Goal: Task Accomplishment & Management: Manage account settings

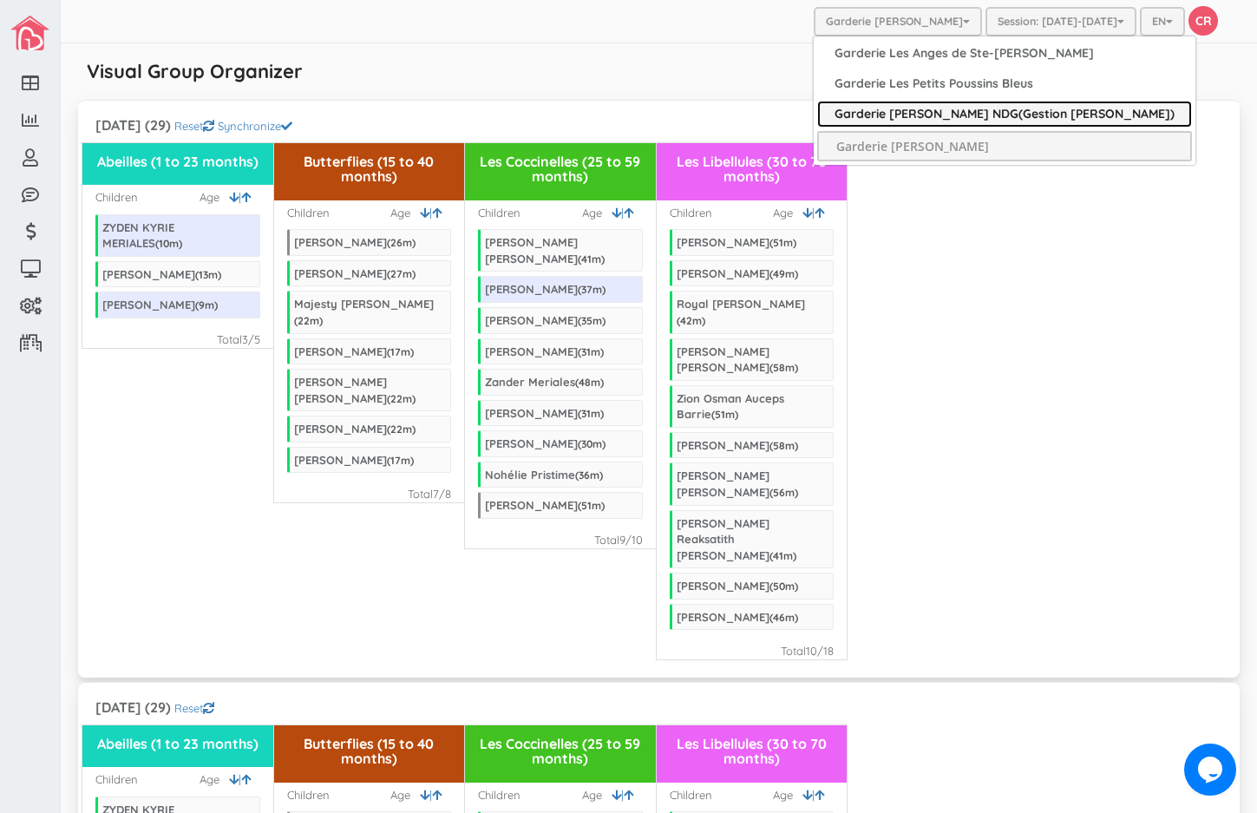
click at [926, 115] on link "Garderie [PERSON_NAME] NDG(Gestion [PERSON_NAME])" at bounding box center [1004, 114] width 375 height 27
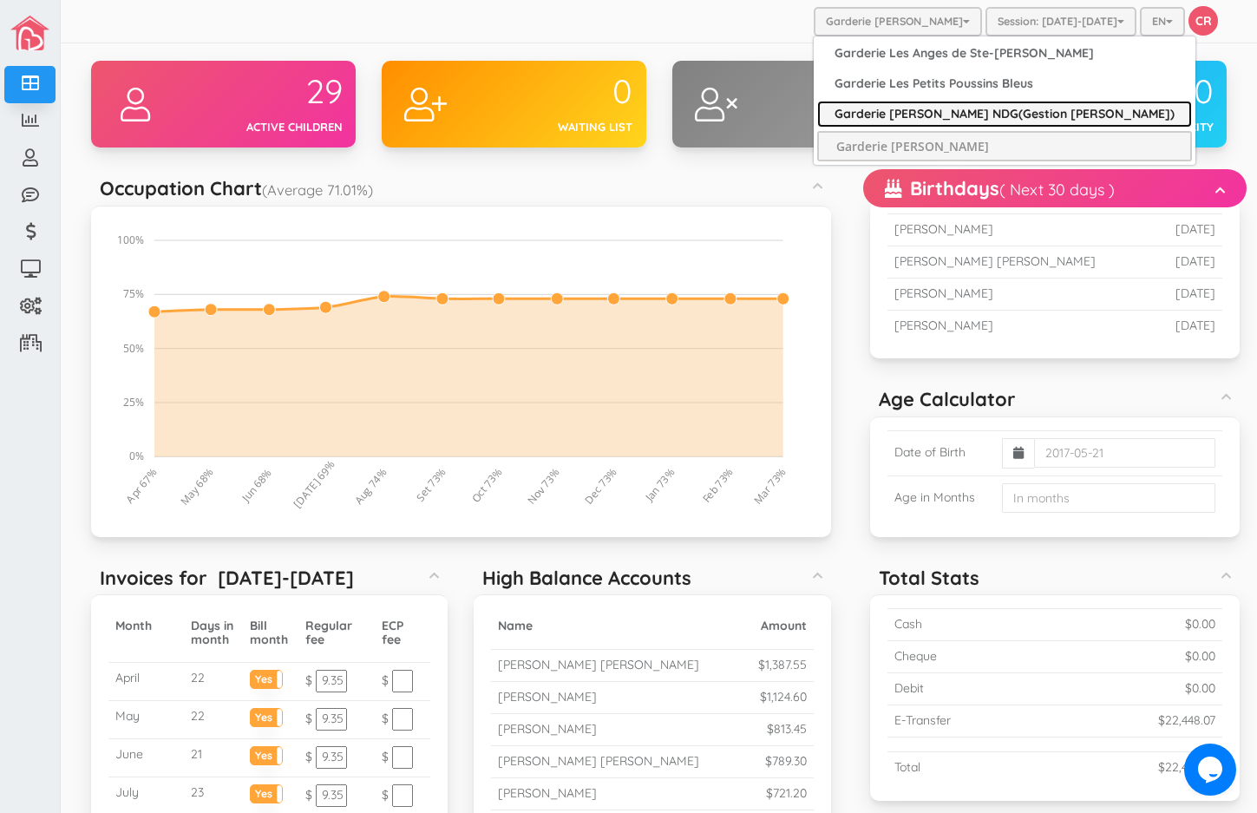
click at [940, 108] on link "Garderie [PERSON_NAME] NDG(Gestion [PERSON_NAME])" at bounding box center [1004, 114] width 375 height 27
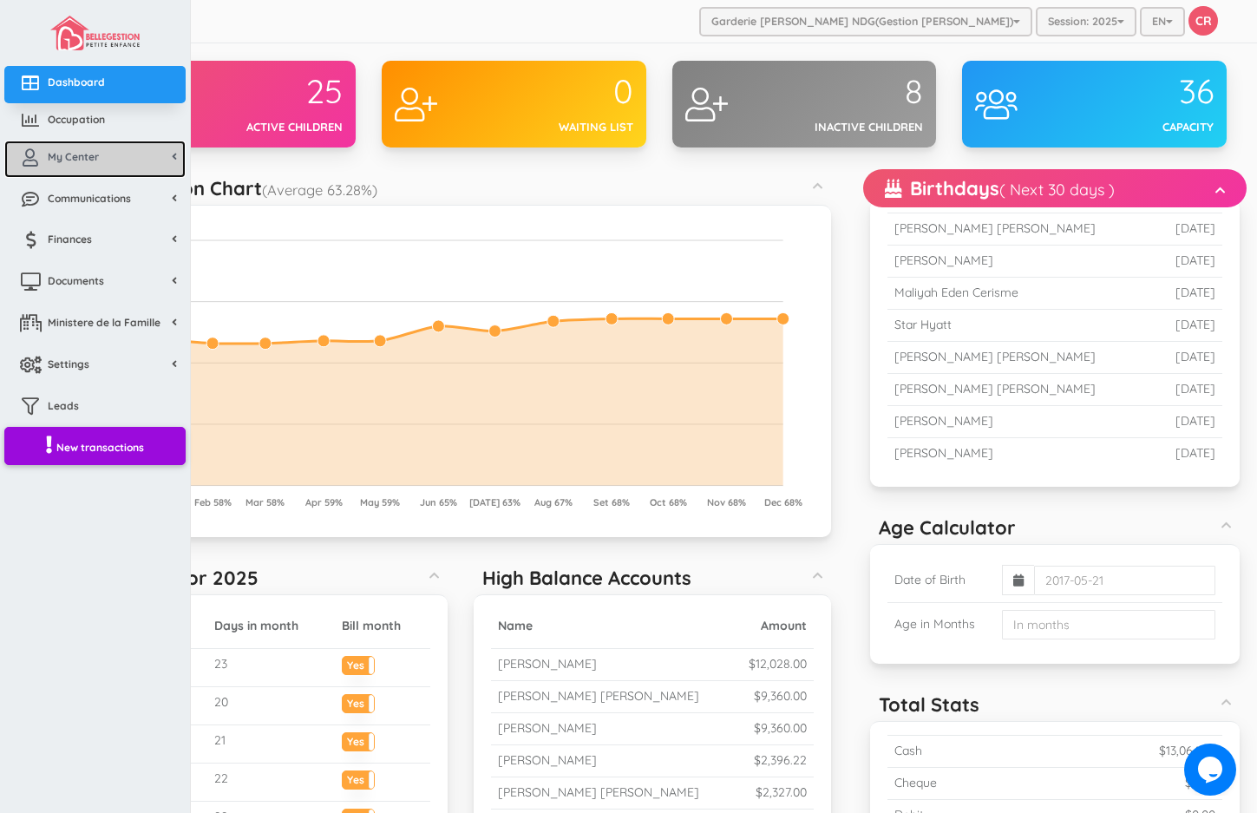
click at [82, 155] on span "My Center" at bounding box center [73, 156] width 51 height 15
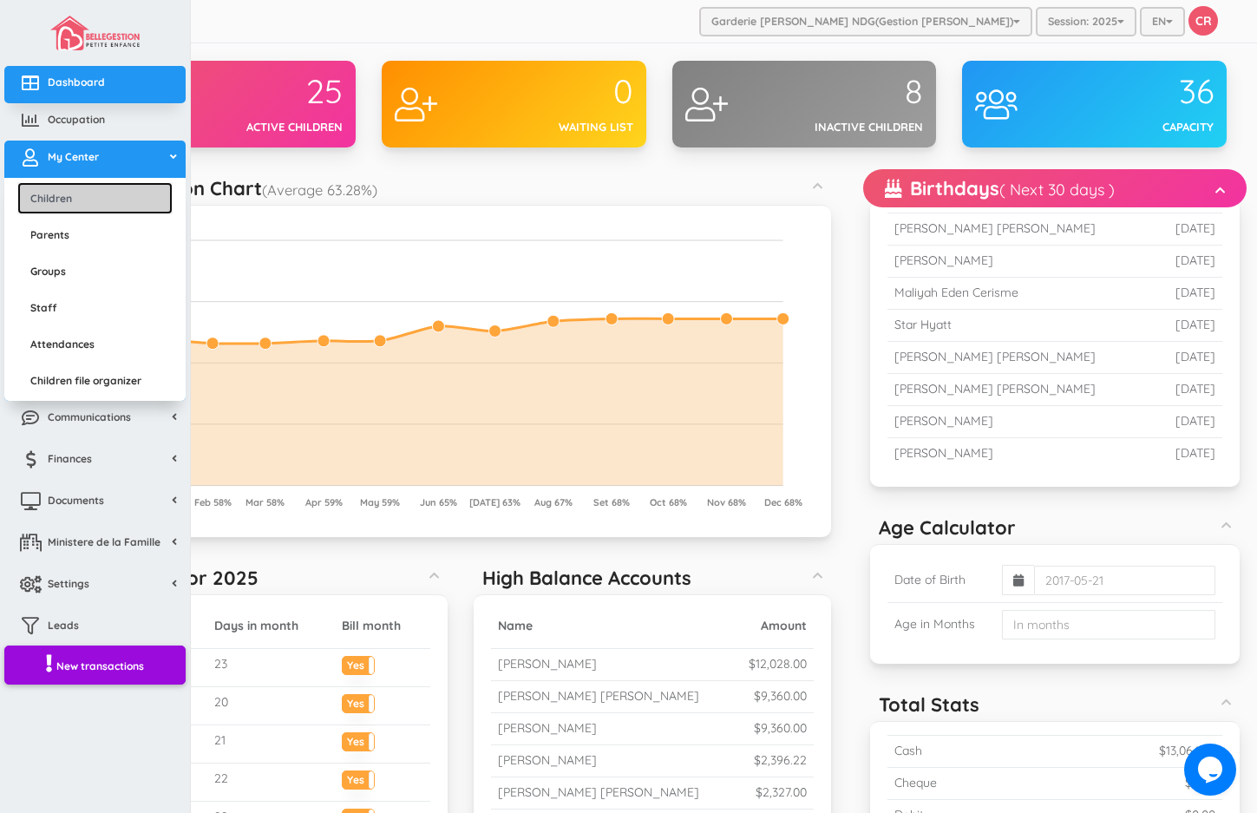
click at [83, 196] on link "Children" at bounding box center [94, 198] width 155 height 32
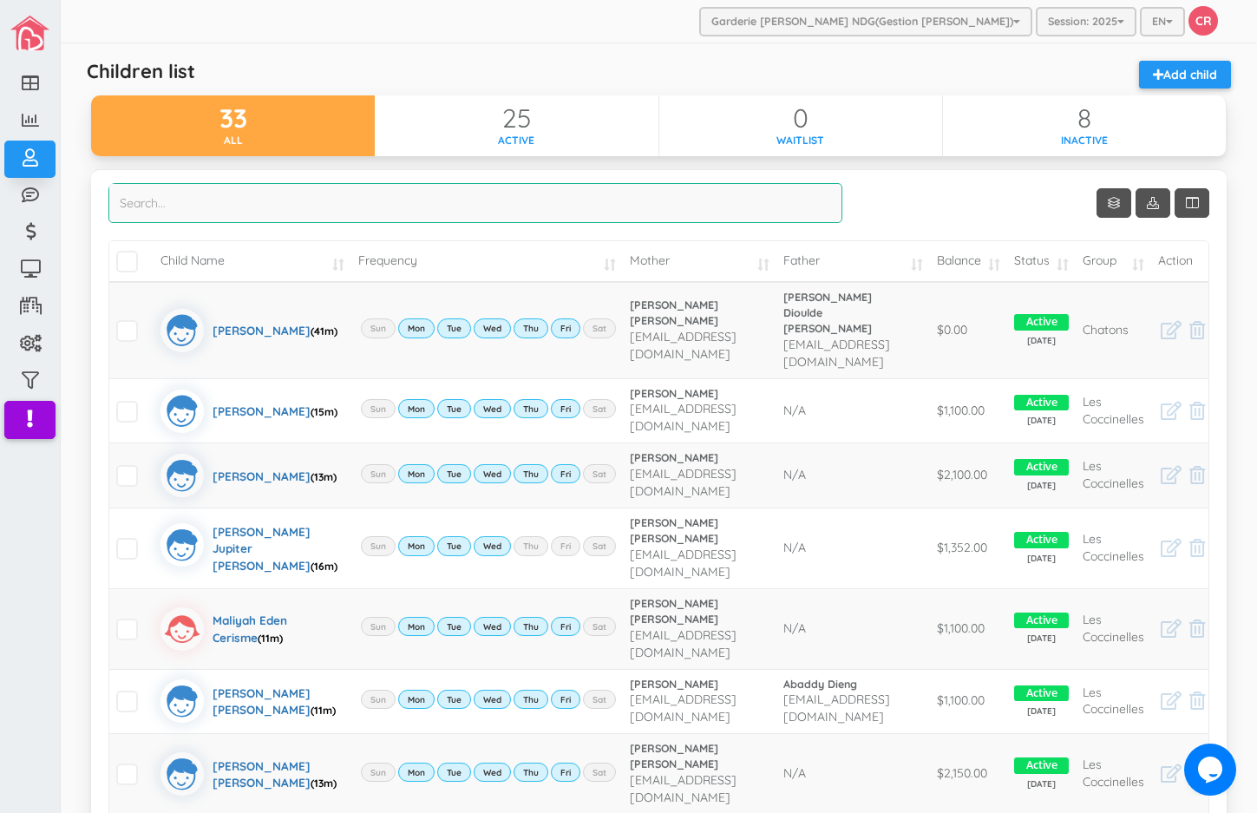
click at [141, 204] on input "search" at bounding box center [475, 203] width 734 height 40
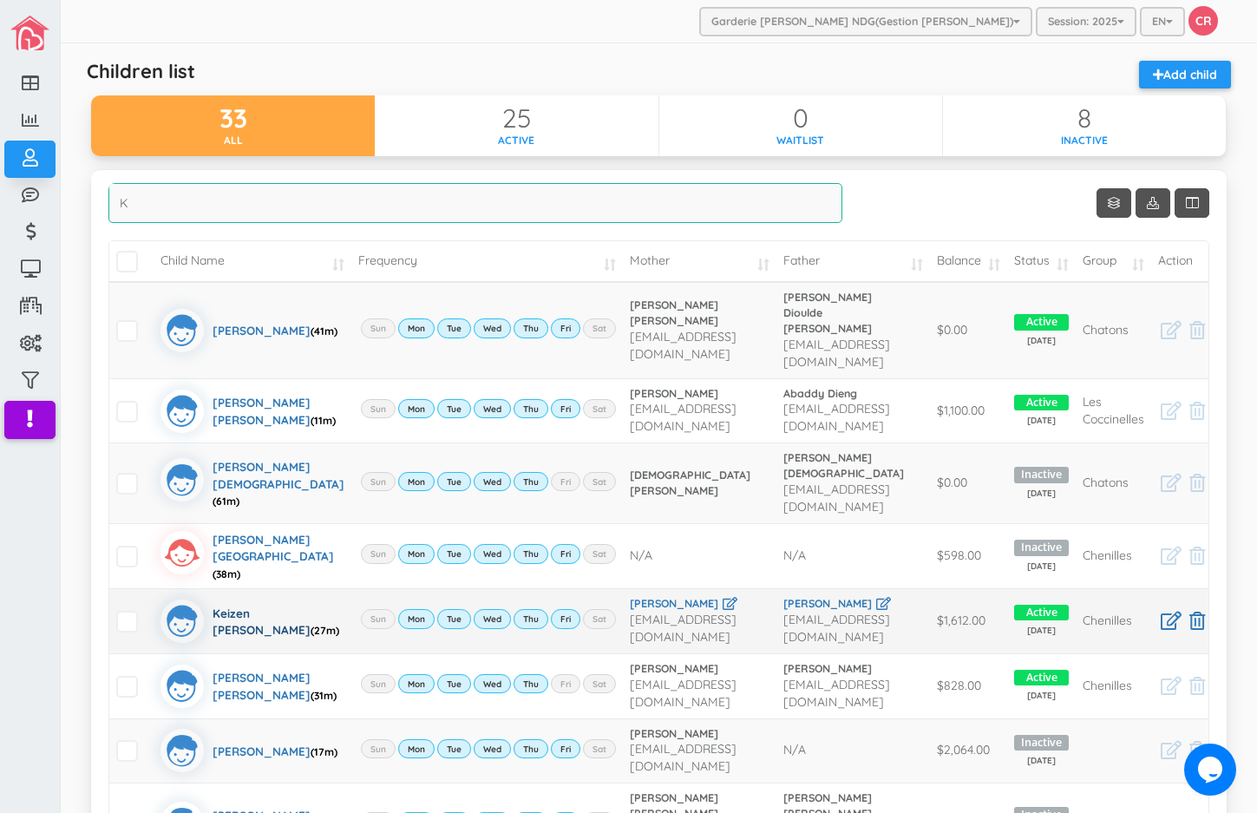
type input "K"
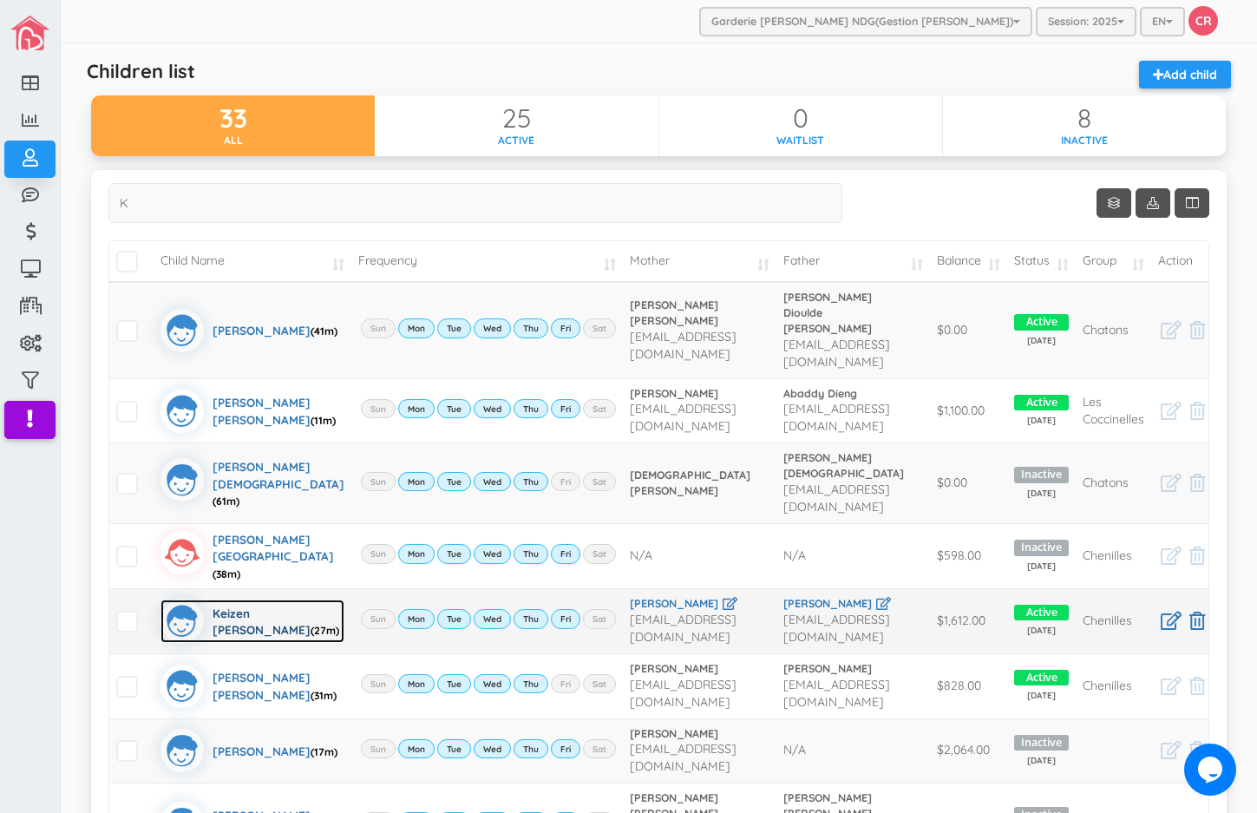
click at [230, 609] on div "Keizen Tyron Rufino (27m)" at bounding box center [279, 620] width 132 height 43
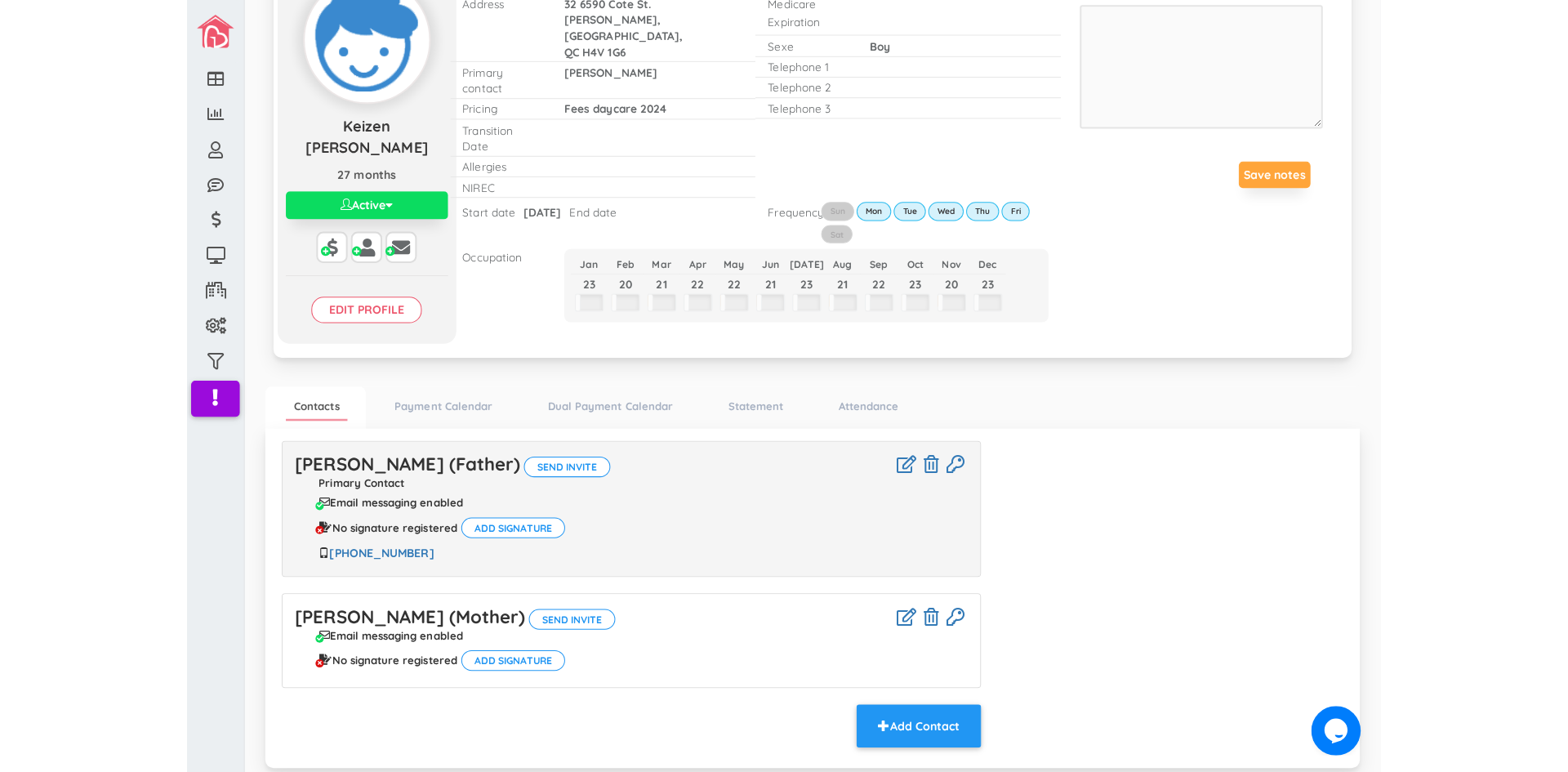
scroll to position [61, 0]
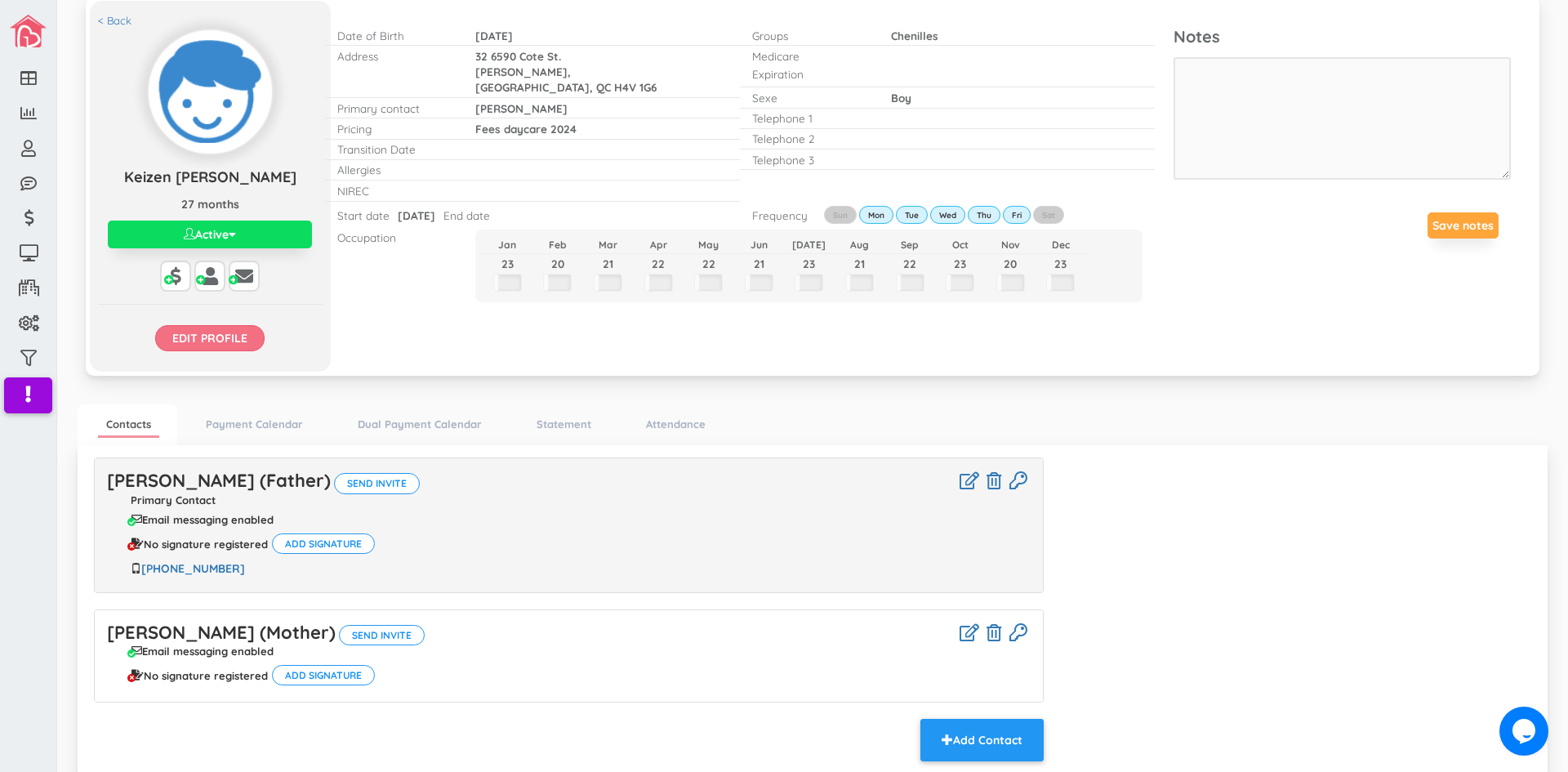
click at [219, 343] on input "Edit profile" at bounding box center [210, 338] width 109 height 26
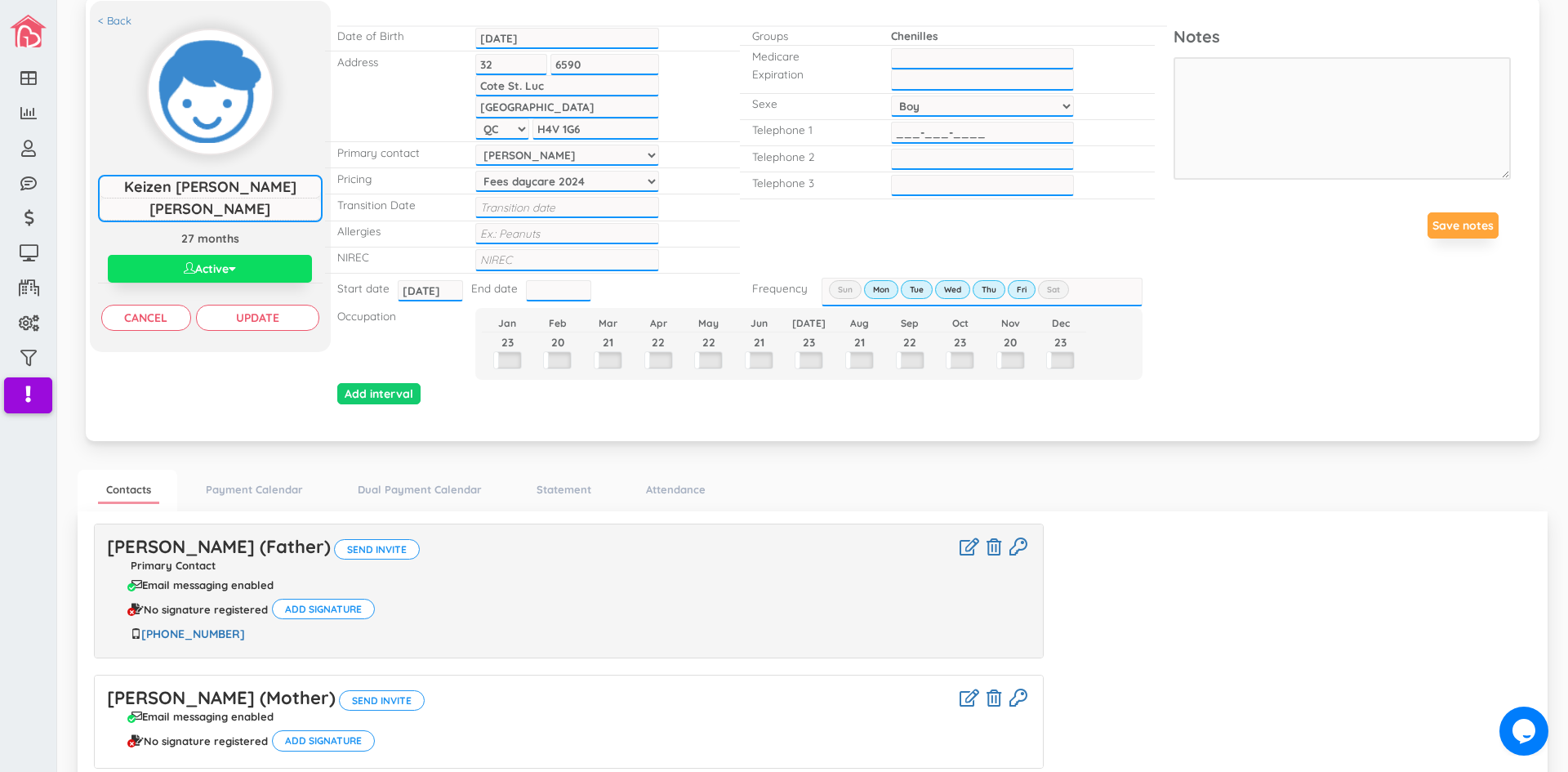
click at [891, 134] on input "___-___-____" at bounding box center [982, 132] width 183 height 22
type input "[PHONE_NUMBER]"
click at [1183, 298] on div "< Back Keizen Tyron Rufino Keizen Tyron Rufino 27 months Active Active Inactive…" at bounding box center [812, 217] width 1446 height 416
click at [259, 315] on input "Update" at bounding box center [257, 318] width 123 height 26
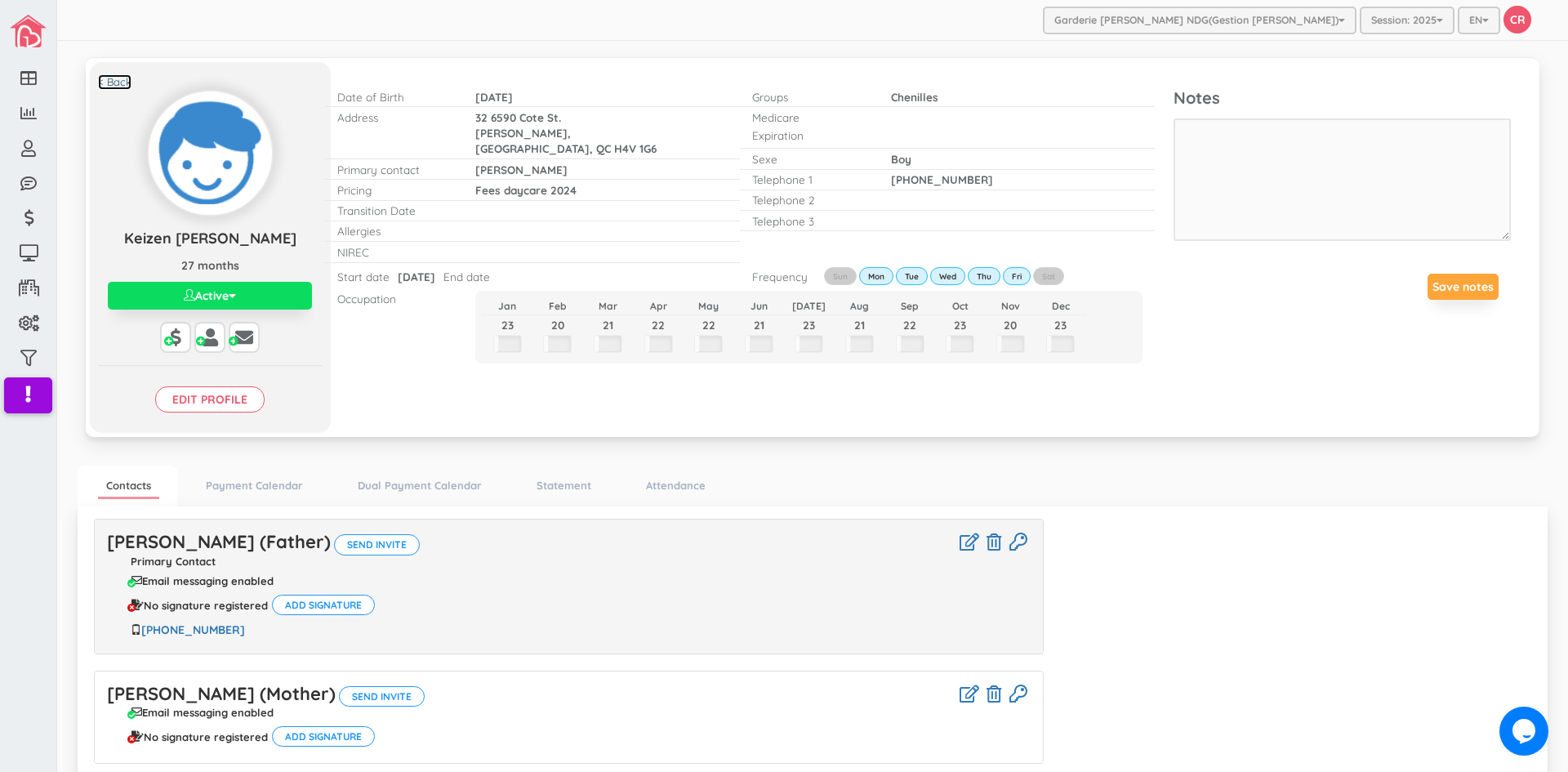
click at [115, 82] on link "< Back" at bounding box center [115, 82] width 34 height 15
